Goal: Transaction & Acquisition: Purchase product/service

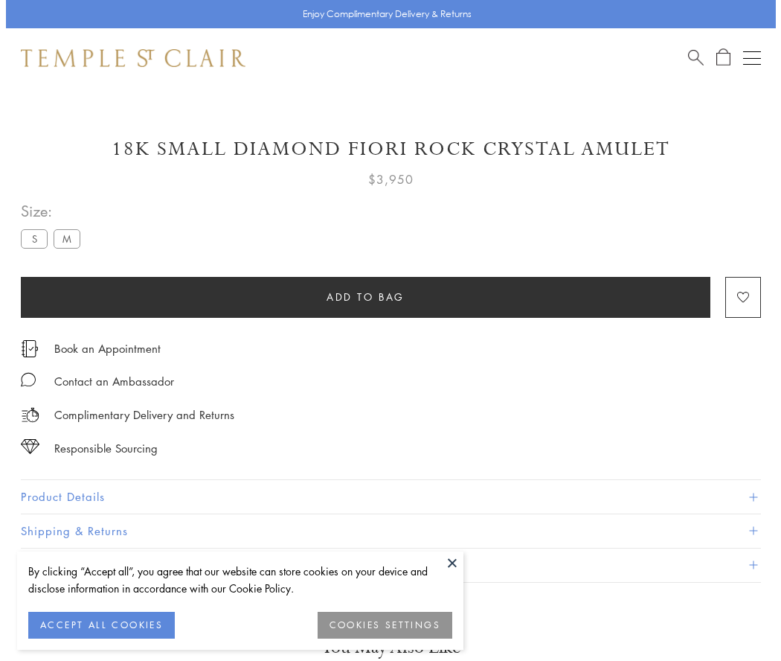
scroll to position [45, 0]
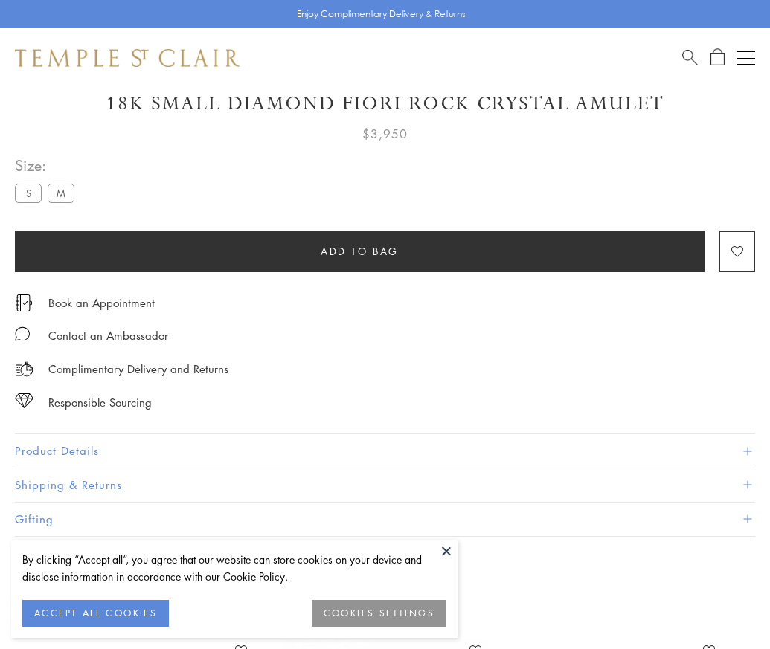
click at [359, 251] on span "Add to bag" at bounding box center [360, 251] width 78 height 16
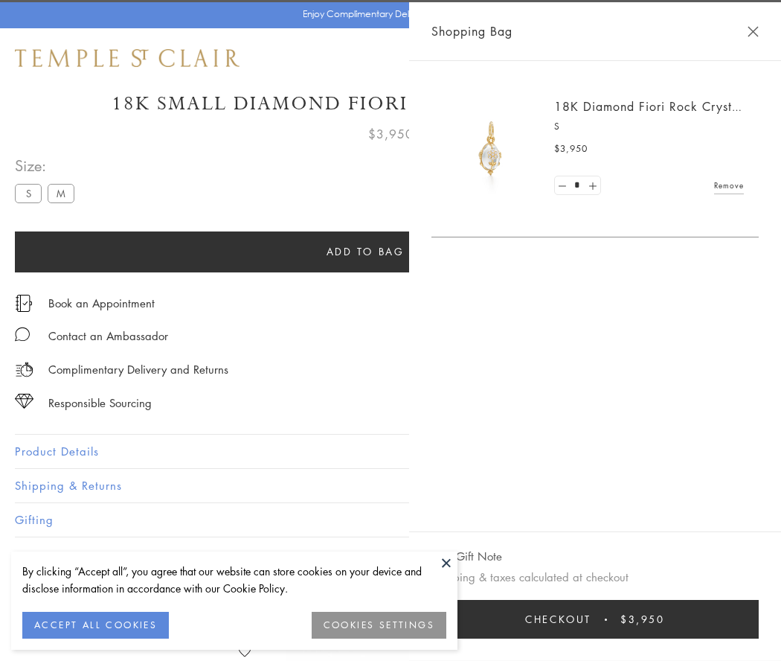
click at [591, 619] on span "Checkout" at bounding box center [558, 619] width 66 height 16
